Goal: Information Seeking & Learning: Learn about a topic

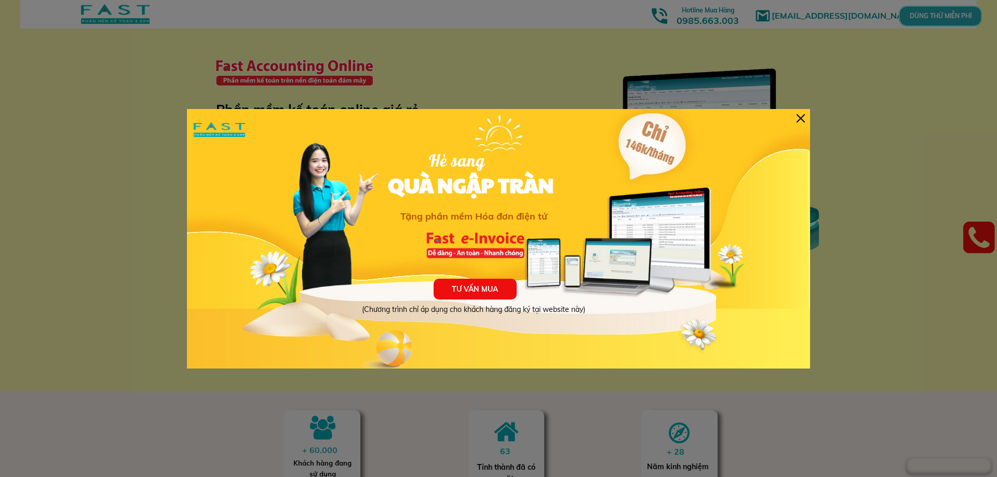
click at [805, 120] on div "TƯ VẤN MUA (Chương trình chỉ áp dụng cho khách hàng đăng ký tại website này) Hè…" at bounding box center [498, 239] width 623 height 260
click at [797, 114] on div at bounding box center [801, 118] width 8 height 8
click at [804, 117] on div at bounding box center [801, 118] width 8 height 8
